Goal: Task Accomplishment & Management: Use online tool/utility

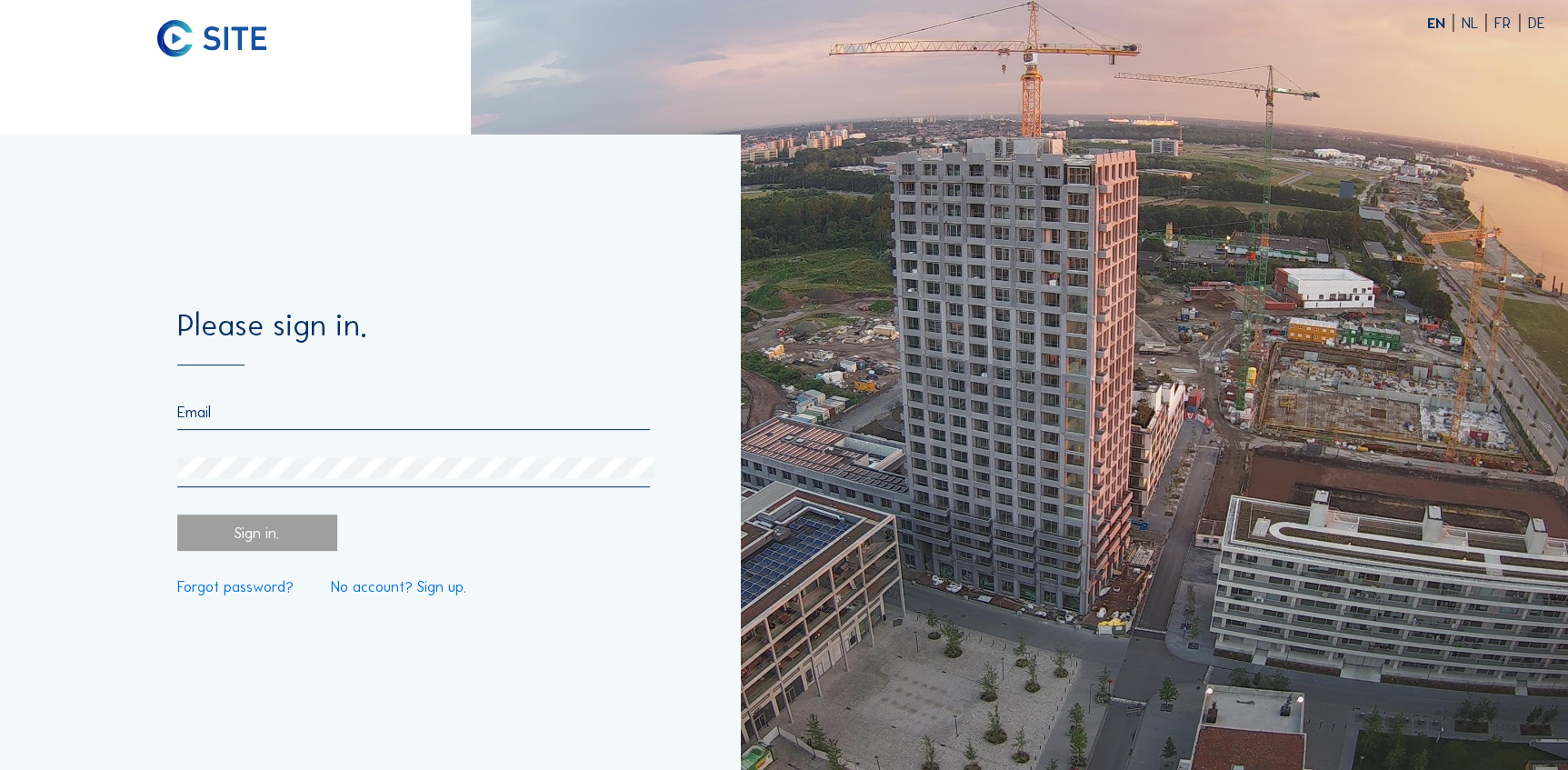
type input "jasper.degraeuwe@besix.com"
click at [255, 537] on div "Sign in." at bounding box center [257, 533] width 160 height 36
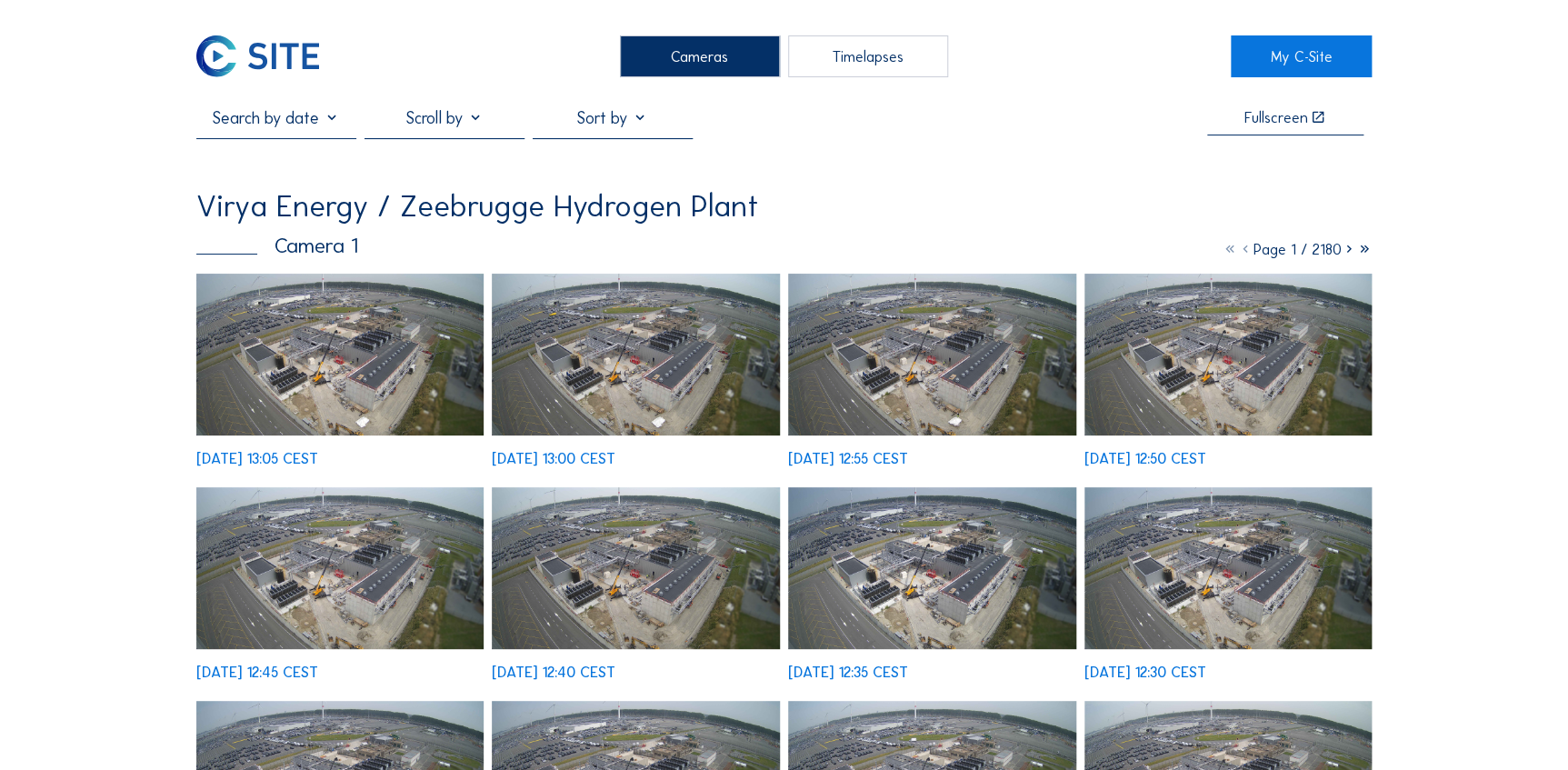
click at [308, 311] on img at bounding box center [340, 355] width 288 height 162
